Goal: Information Seeking & Learning: Learn about a topic

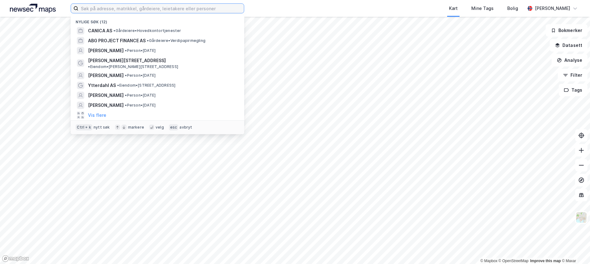
click at [211, 12] on input at bounding box center [161, 8] width 166 height 9
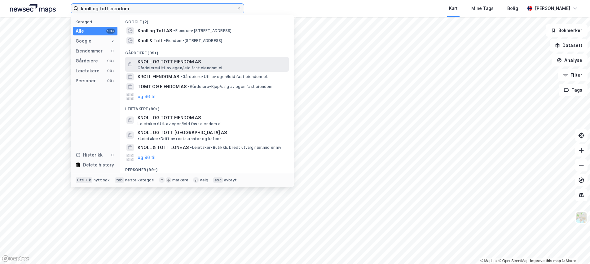
type input "knoll og tott eiendom"
click at [229, 62] on span "KNOLL OG TOTT EIENDOM AS" at bounding box center [212, 61] width 149 height 7
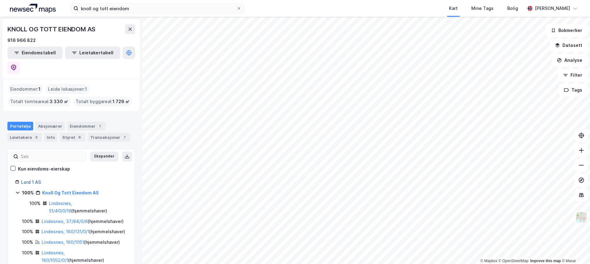
click at [38, 179] on link "Lord 1 AS" at bounding box center [31, 181] width 20 height 5
